Goal: Transaction & Acquisition: Subscribe to service/newsletter

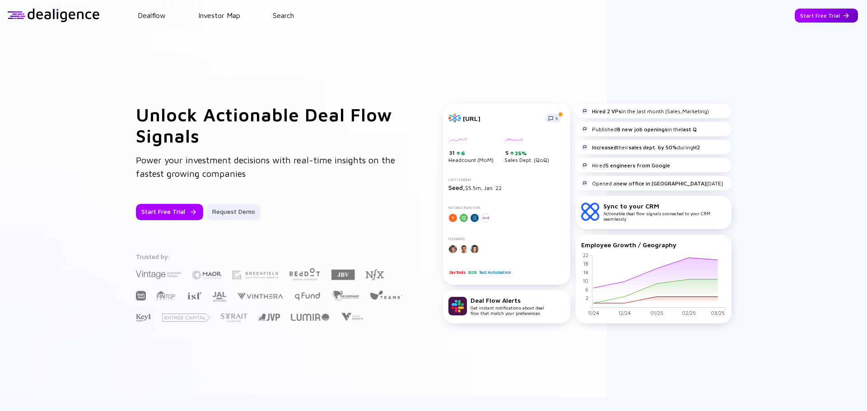
click at [812, 12] on div "Start Free Trial" at bounding box center [826, 16] width 63 height 14
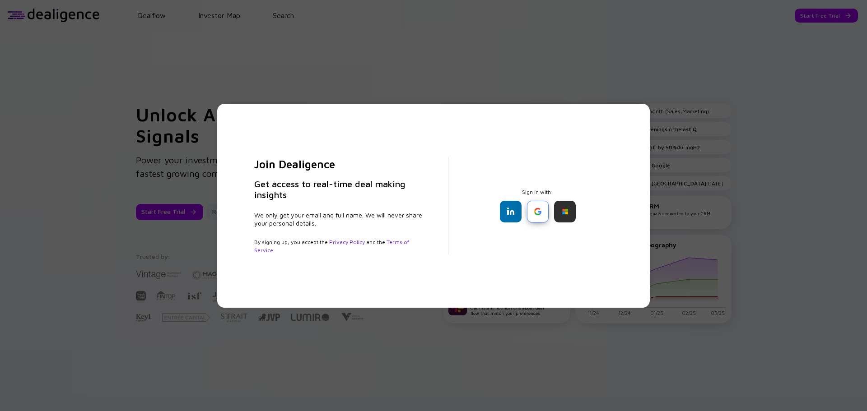
click at [533, 212] on div at bounding box center [538, 212] width 22 height 22
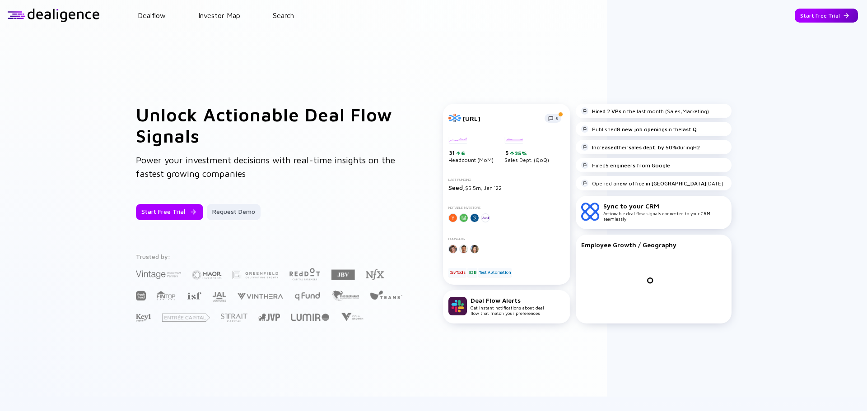
click at [798, 9] on div "Start Free Trial" at bounding box center [826, 16] width 63 height 14
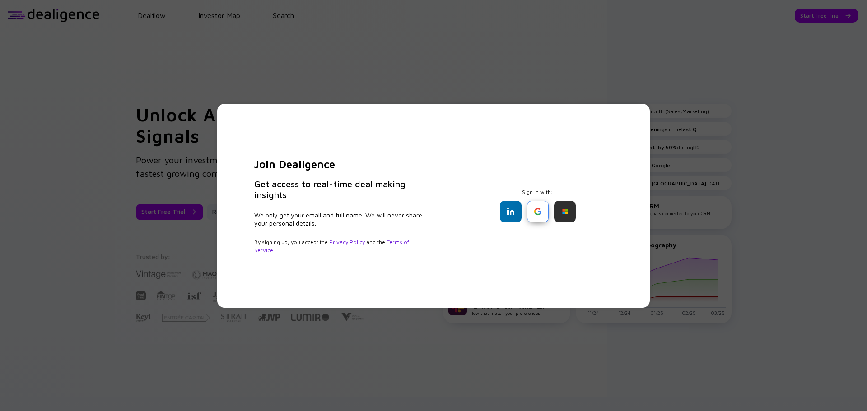
click at [535, 218] on div at bounding box center [538, 212] width 22 height 22
